Goal: Task Accomplishment & Management: Manage account settings

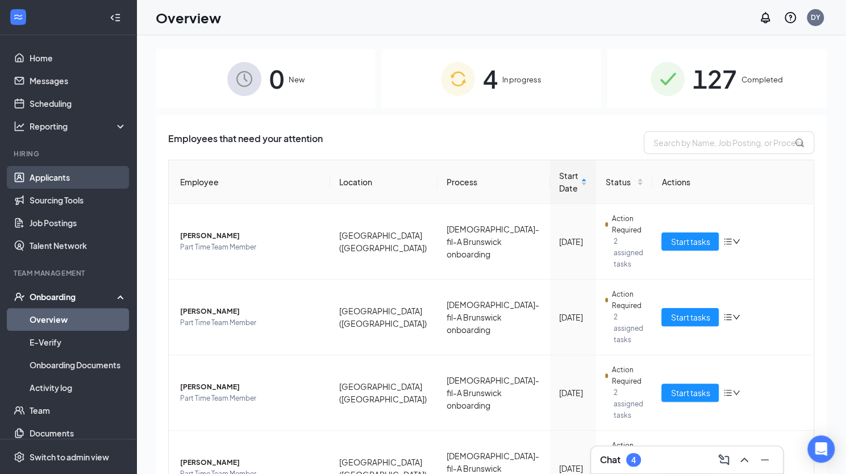
click at [60, 177] on link "Applicants" at bounding box center [78, 177] width 97 height 23
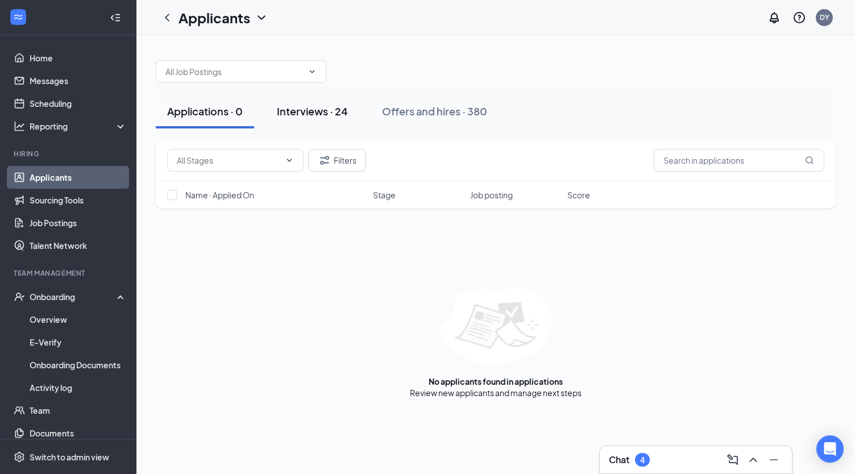
click at [308, 106] on div "Interviews · 24" at bounding box center [312, 111] width 71 height 14
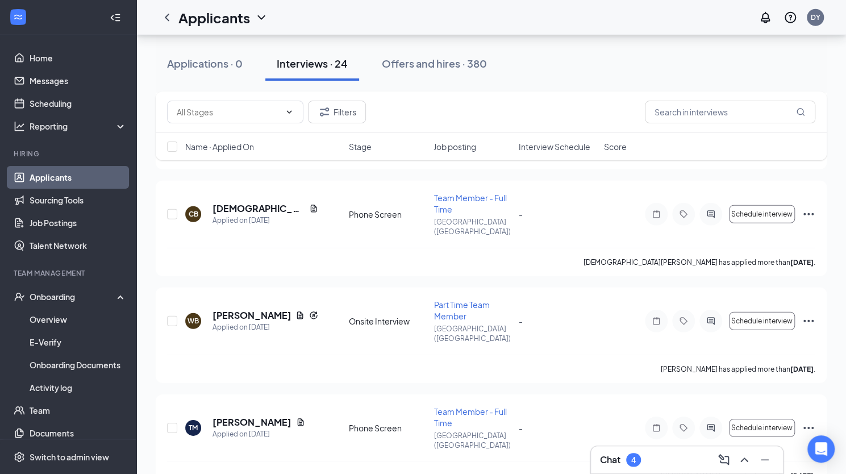
scroll to position [1819, 0]
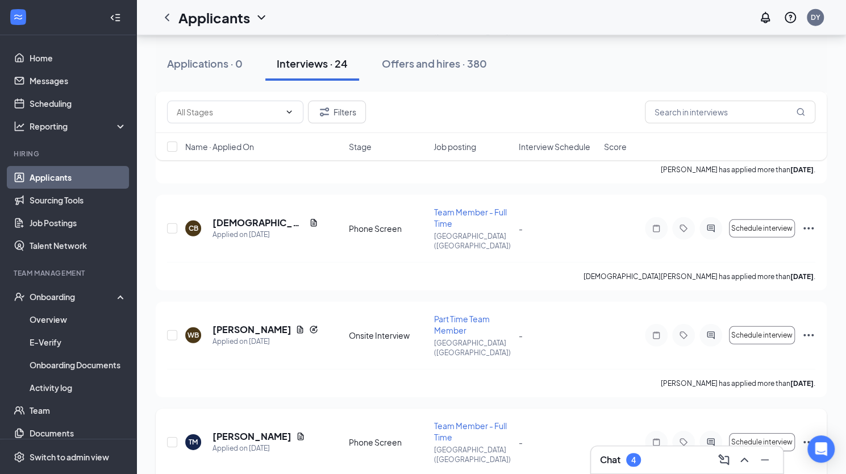
click at [808, 435] on icon "Ellipses" at bounding box center [809, 442] width 14 height 14
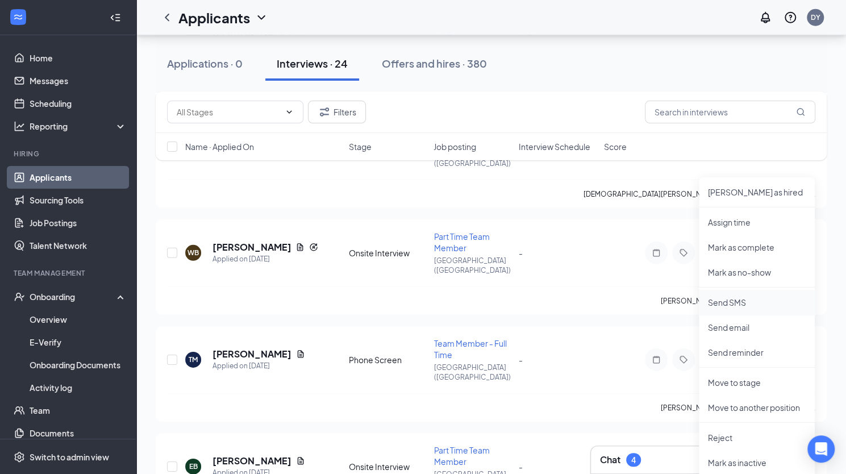
scroll to position [1933, 0]
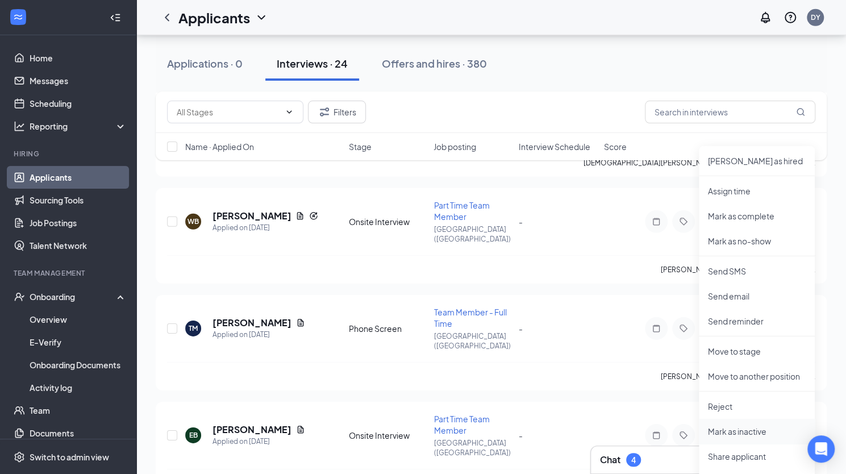
click at [732, 433] on p "Mark as inactive" at bounding box center [757, 431] width 98 height 11
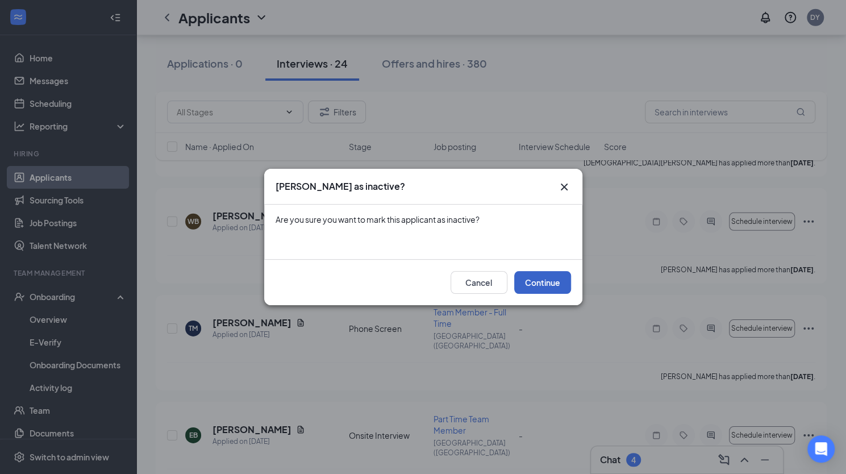
click at [550, 287] on button "Continue" at bounding box center [542, 282] width 57 height 23
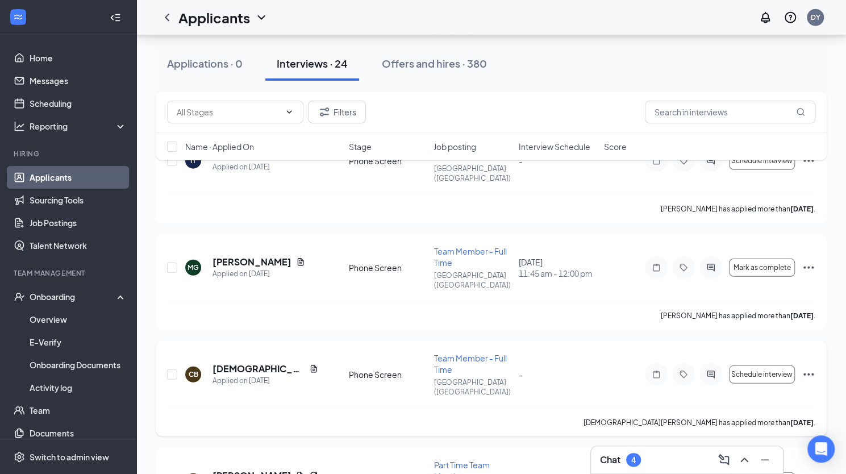
scroll to position [1649, 0]
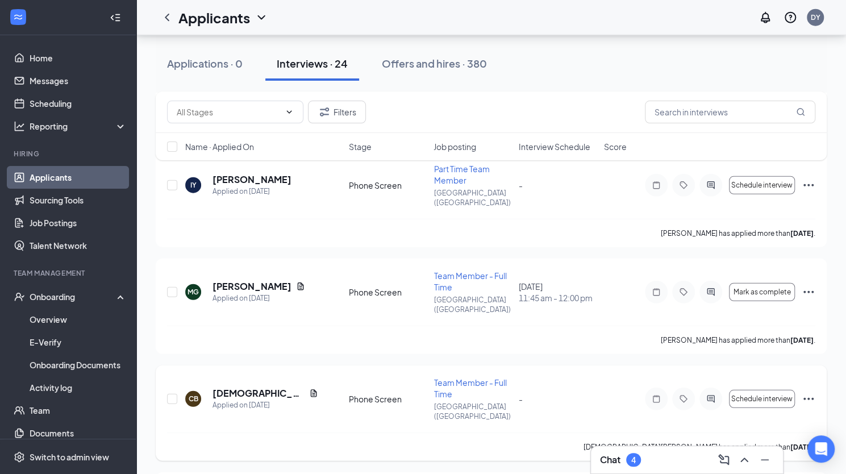
click at [811, 392] on icon "Ellipses" at bounding box center [809, 399] width 14 height 14
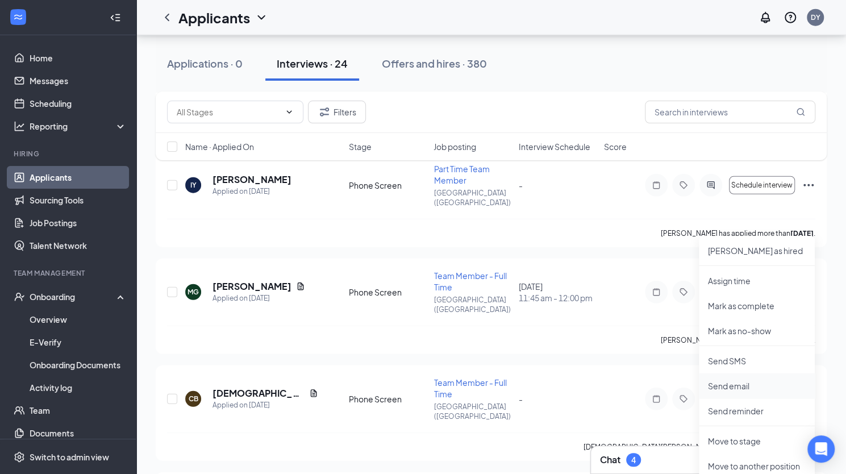
scroll to position [1762, 0]
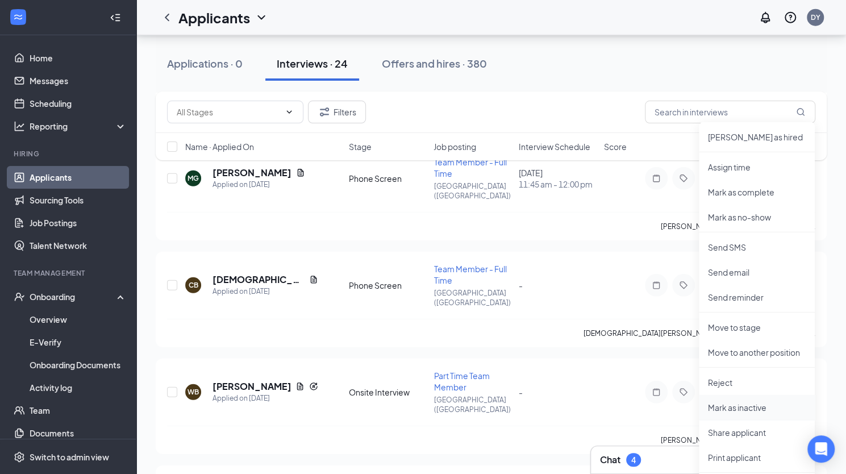
click at [737, 407] on p "Mark as inactive" at bounding box center [757, 407] width 98 height 11
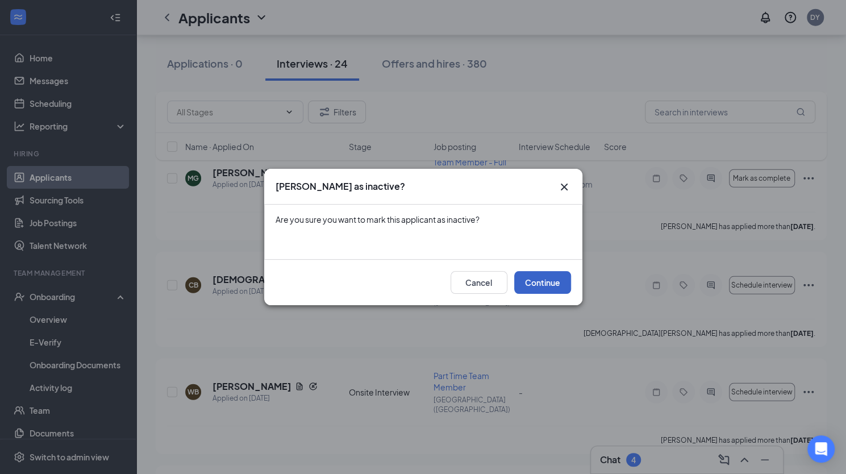
click at [535, 279] on button "Continue" at bounding box center [542, 282] width 57 height 23
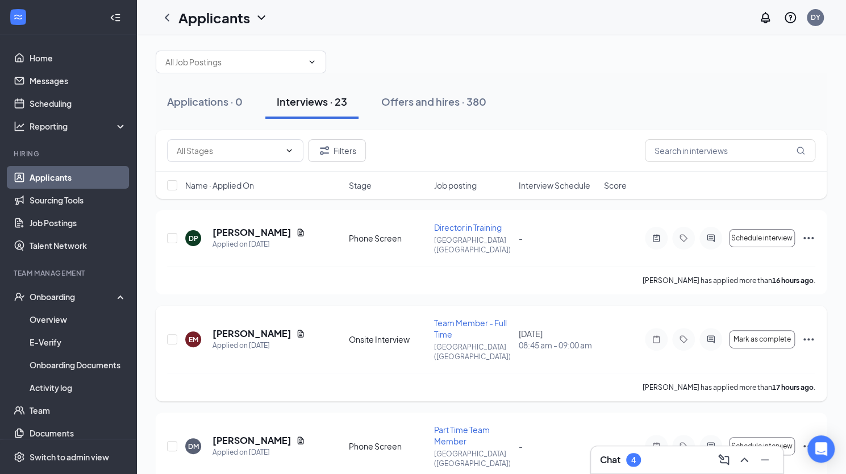
scroll to position [0, 0]
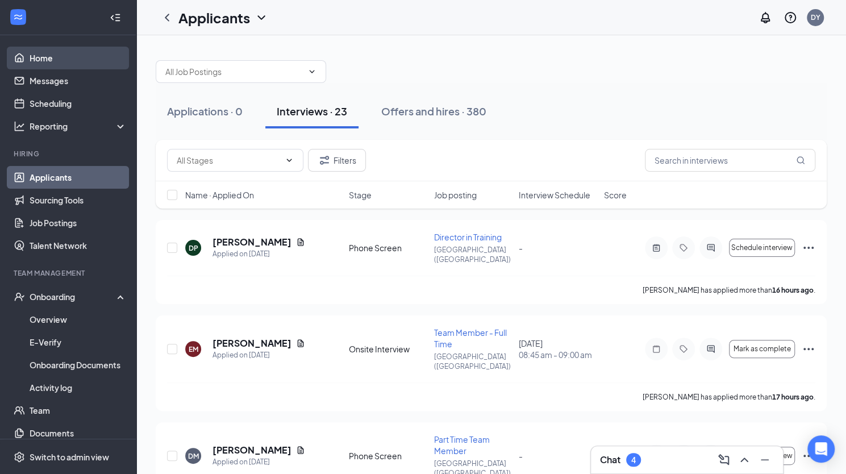
click at [53, 58] on link "Home" at bounding box center [78, 58] width 97 height 23
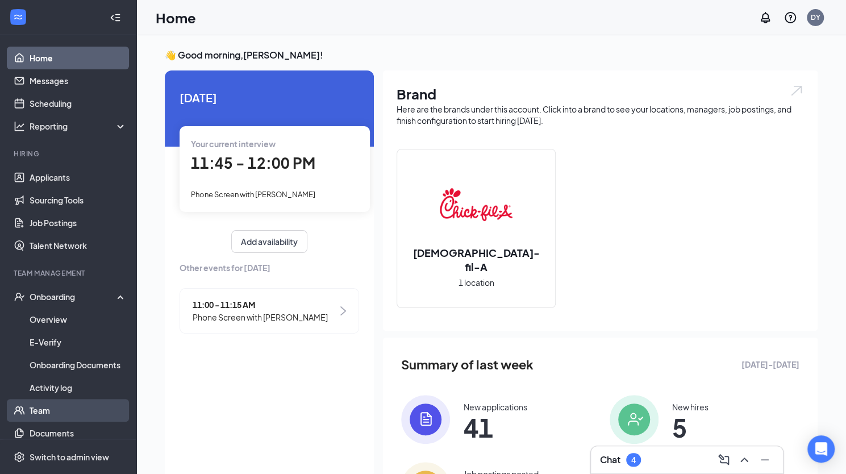
click at [40, 416] on link "Team" at bounding box center [78, 410] width 97 height 23
